Goal: Information Seeking & Learning: Learn about a topic

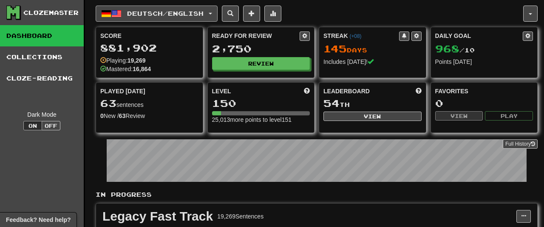
click at [189, 16] on span "Deutsch / English" at bounding box center [165, 13] width 77 height 7
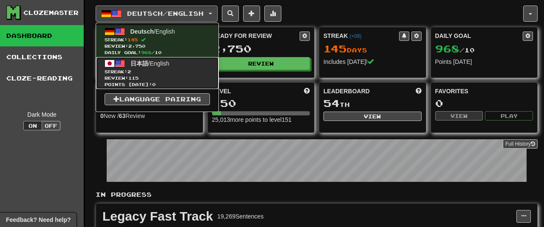
click at [155, 62] on span "日本語 / English" at bounding box center [149, 63] width 39 height 7
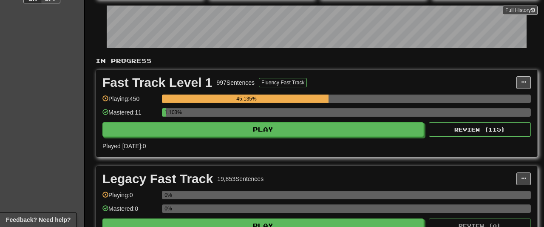
scroll to position [83, 0]
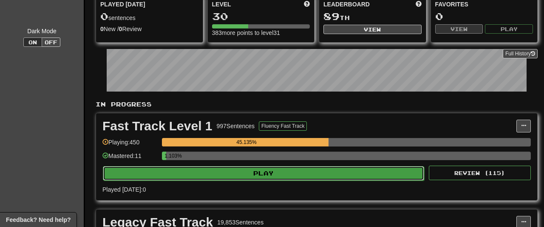
click at [295, 174] on button "Play" at bounding box center [263, 173] width 321 height 14
select select "**"
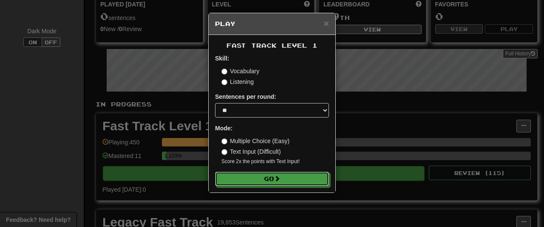
click at [295, 174] on button "Go" at bounding box center [272, 178] width 114 height 14
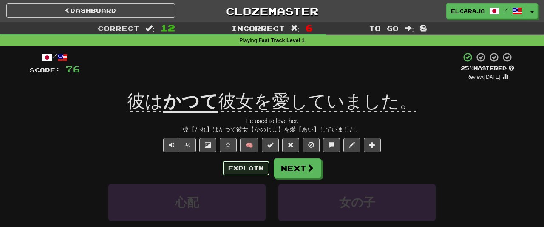
click at [245, 168] on button "Explain" at bounding box center [246, 168] width 47 height 14
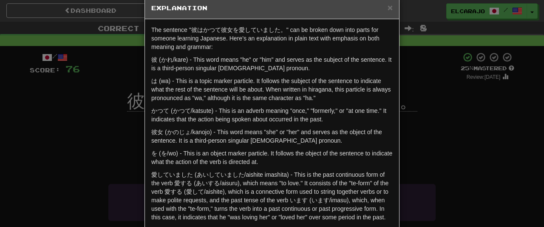
scroll to position [17, 0]
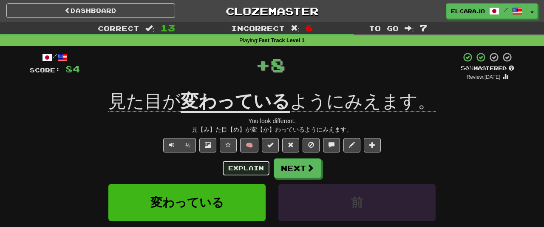
click at [249, 170] on button "Explain" at bounding box center [246, 168] width 47 height 14
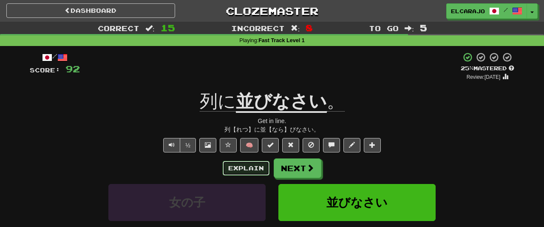
click at [248, 168] on button "Explain" at bounding box center [246, 168] width 47 height 14
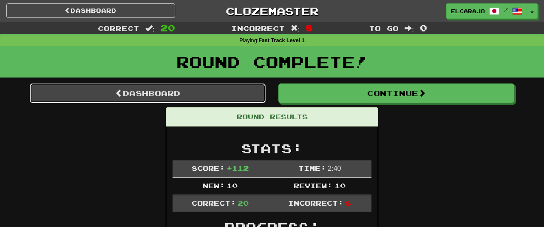
click at [222, 91] on link "Dashboard" at bounding box center [148, 93] width 236 height 20
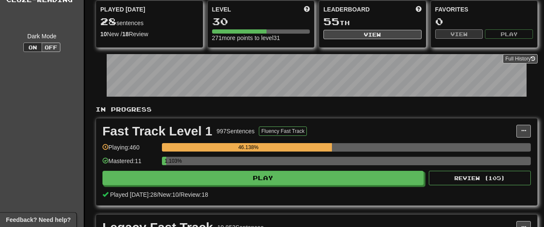
scroll to position [77, 0]
